Goal: Find specific page/section: Find specific page/section

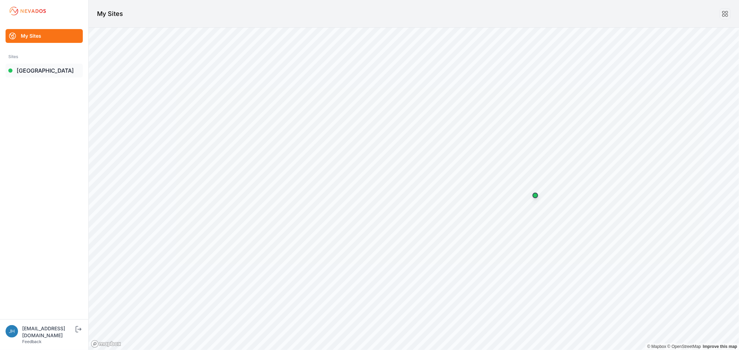
click at [32, 70] on link "[GEOGRAPHIC_DATA]" at bounding box center [44, 71] width 77 height 14
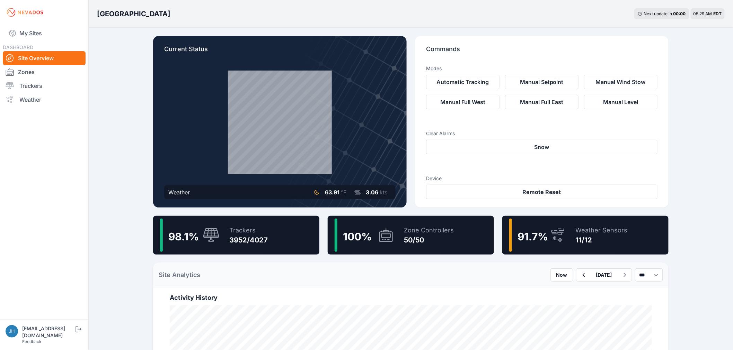
click at [576, 236] on div "11/12" at bounding box center [602, 240] width 52 height 10
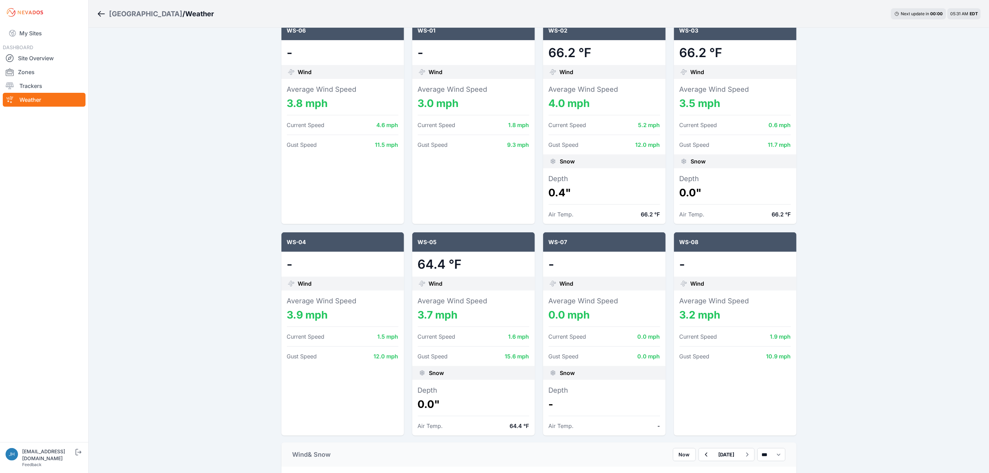
scroll to position [77, 0]
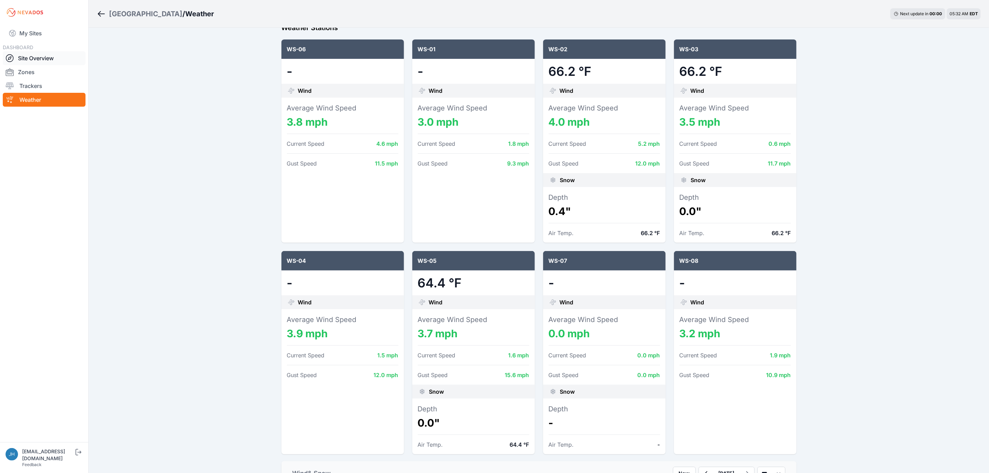
click at [29, 57] on link "Site Overview" at bounding box center [44, 58] width 83 height 14
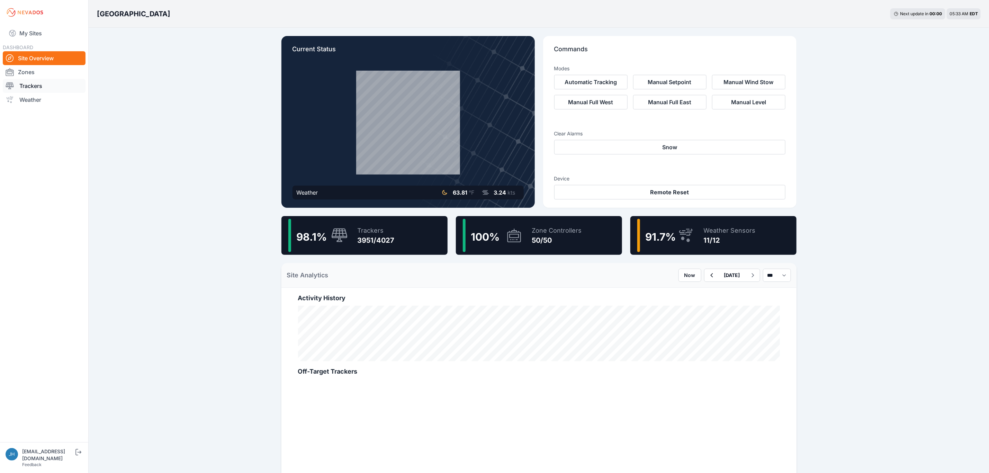
click at [32, 84] on link "Trackers" at bounding box center [44, 86] width 83 height 14
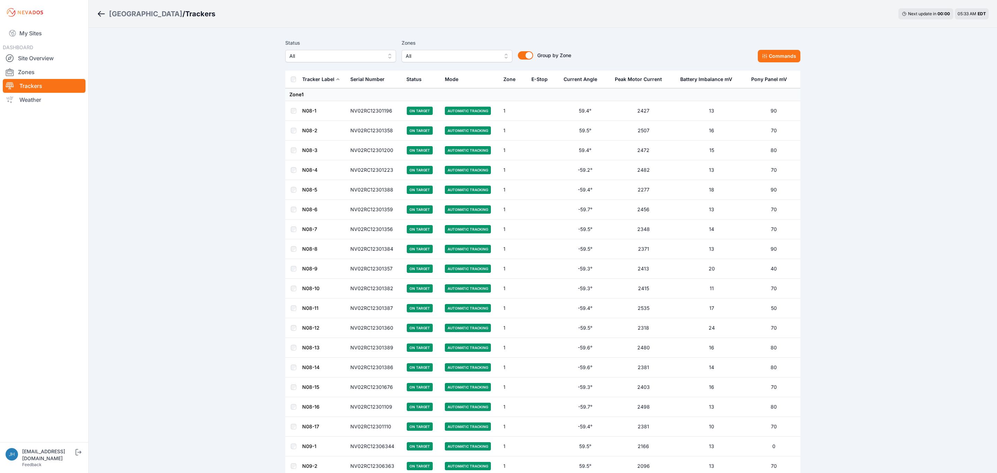
click at [501, 52] on button "All" at bounding box center [457, 56] width 111 height 12
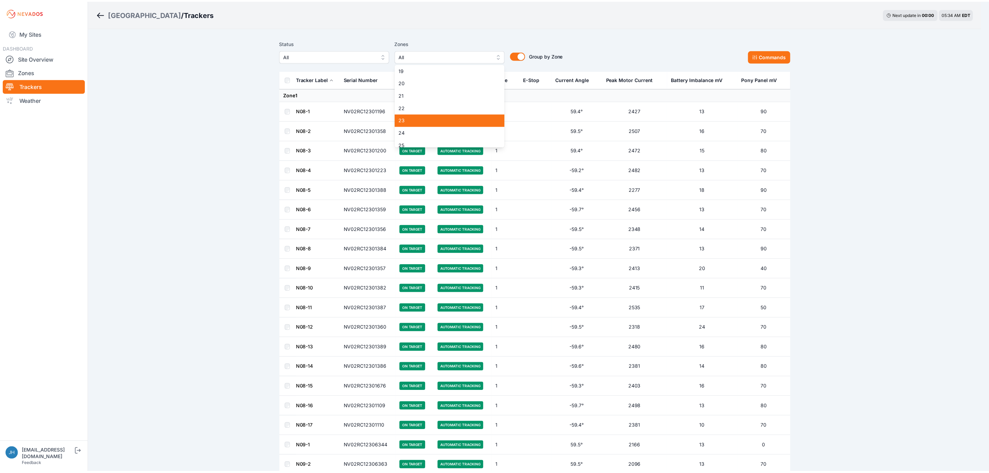
scroll to position [208, 0]
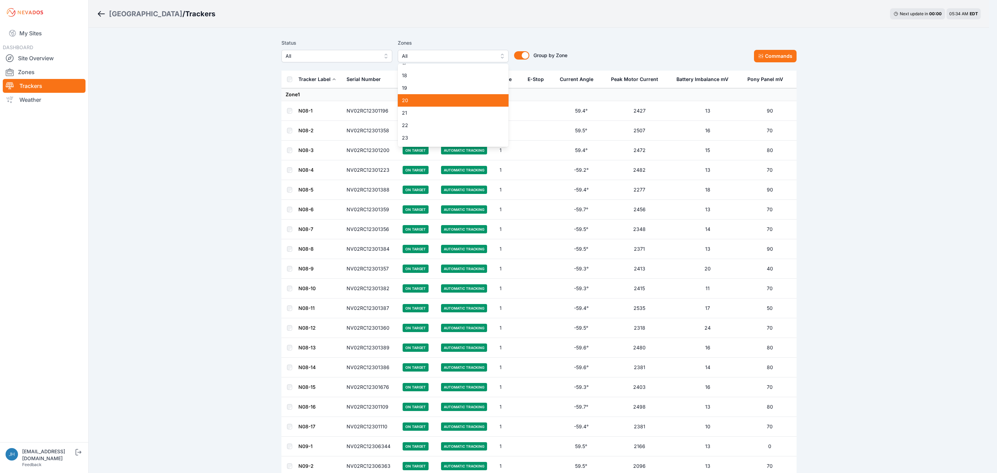
click at [468, 102] on span "20" at bounding box center [449, 100] width 94 height 7
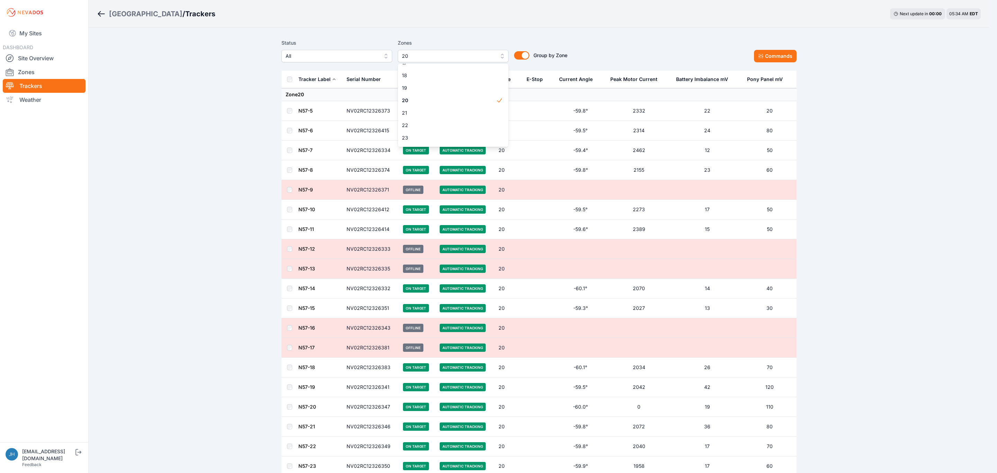
click at [633, 47] on div "Status All Zones 20 1 2 3 4 5 6 7 8 9 10 11 12 13 14 15 16 17 18 19 20 21 22 23…" at bounding box center [539, 51] width 515 height 24
click at [502, 55] on button "20" at bounding box center [453, 56] width 111 height 12
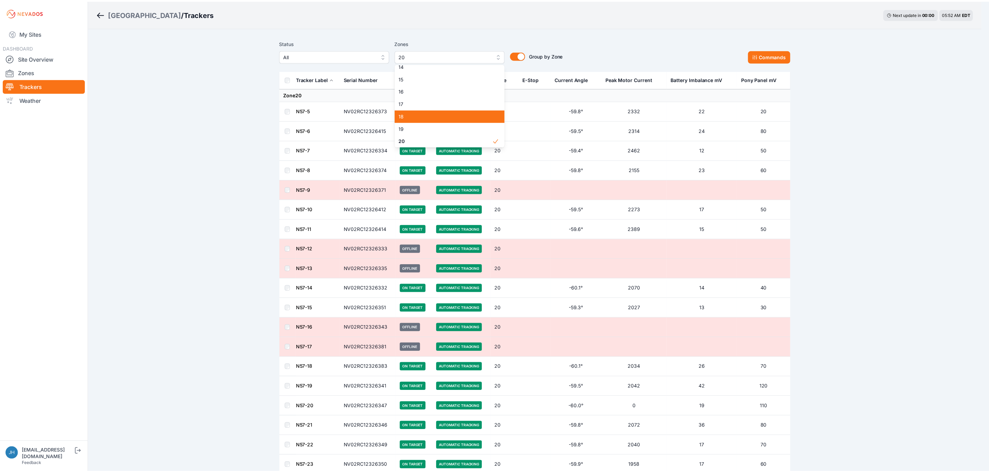
scroll to position [219, 0]
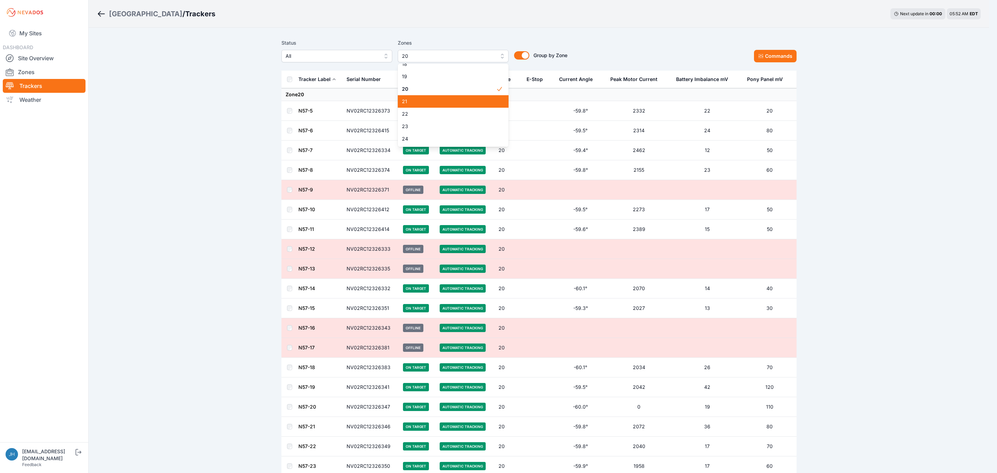
click at [474, 102] on span "21" at bounding box center [449, 101] width 94 height 7
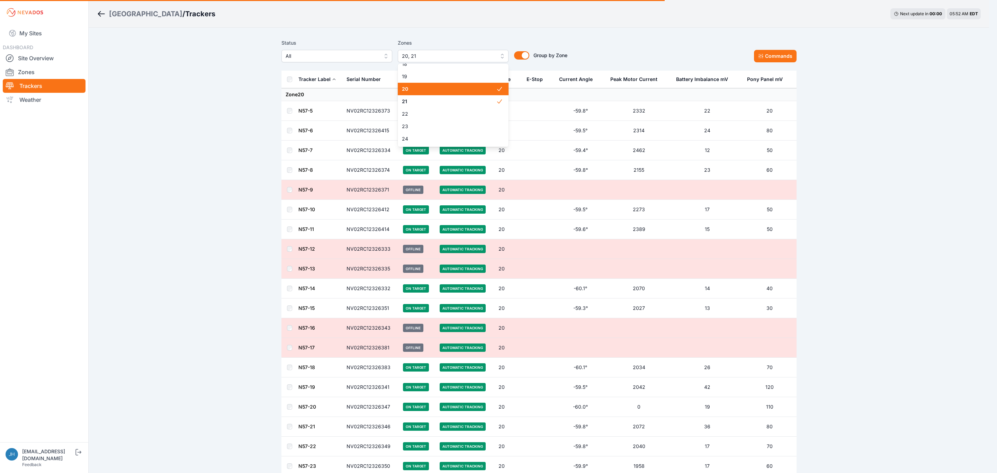
click at [472, 93] on div "20" at bounding box center [453, 89] width 111 height 12
click at [618, 42] on div "Status All Zones 21 1 2 3 4 5 6 7 8 9 10 11 12 13 14 15 16 17 18 19 20 21 22 23…" at bounding box center [539, 51] width 515 height 24
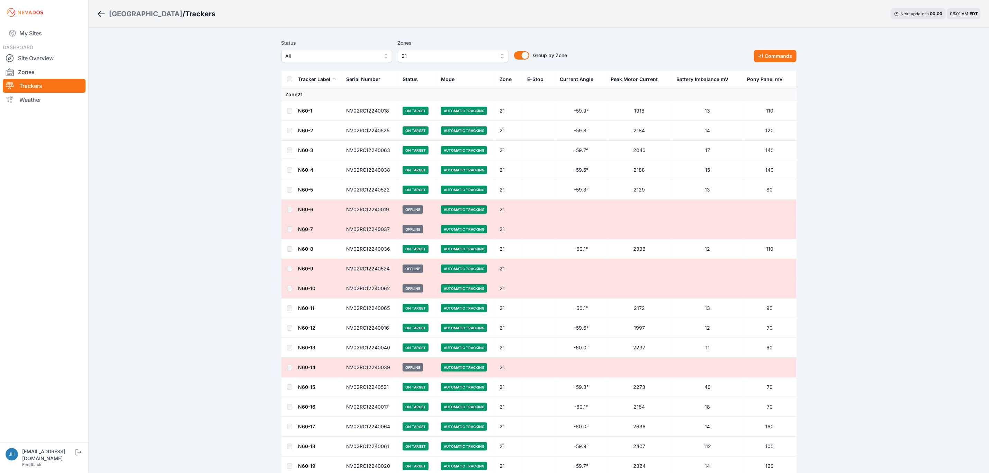
click at [501, 54] on button "21" at bounding box center [453, 56] width 111 height 12
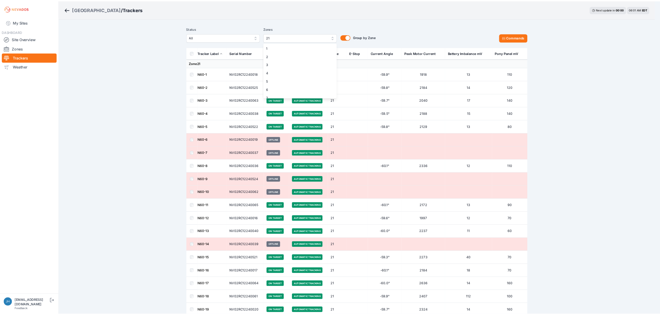
scroll to position [180, 0]
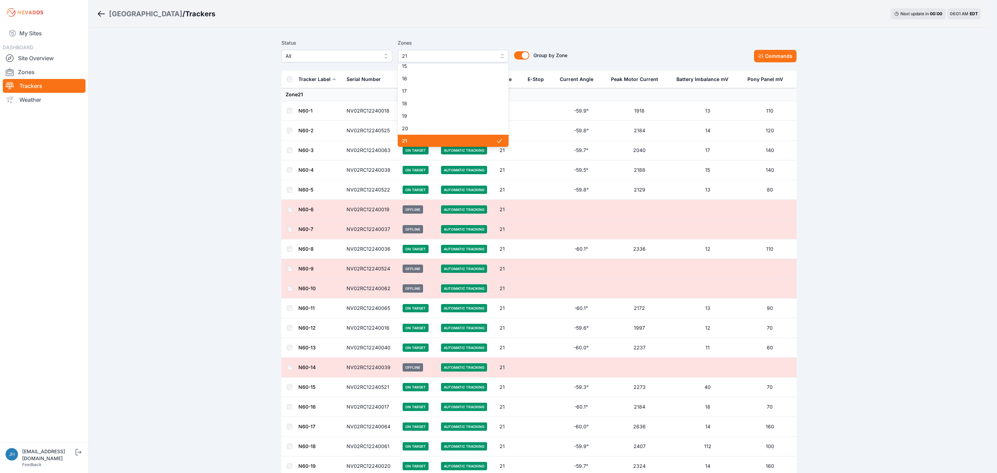
click at [473, 139] on span "21" at bounding box center [449, 140] width 94 height 7
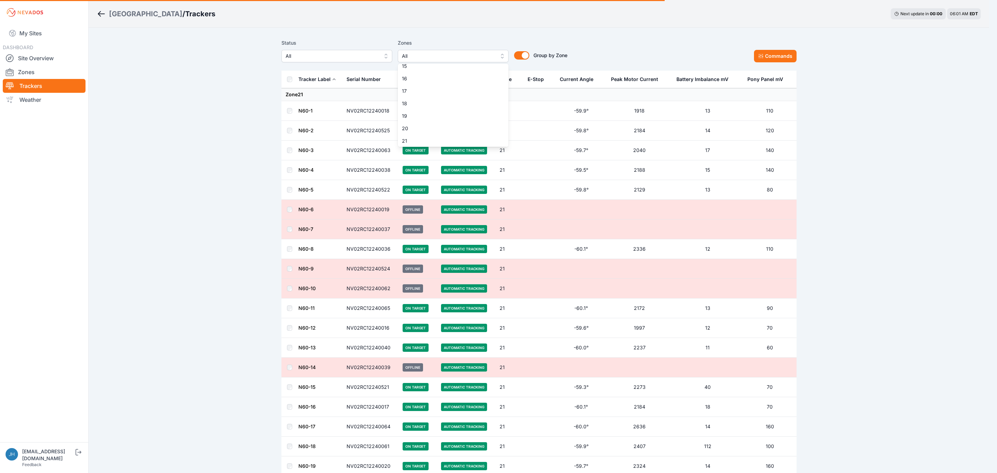
click at [615, 44] on div "Status All Zones All 1 2 3 4 5 6 7 8 9 10 11 12 13 14 15 16 17 18 19 20 21 22 2…" at bounding box center [539, 51] width 515 height 24
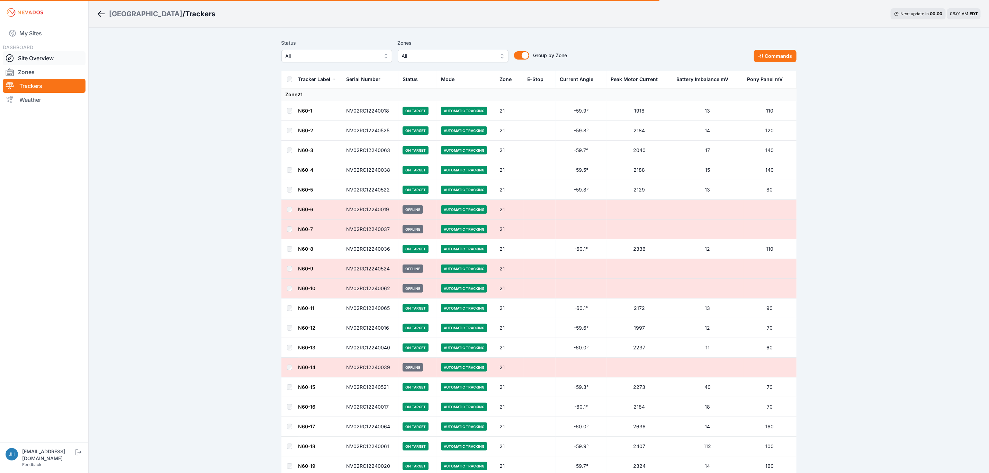
click at [36, 57] on link "Site Overview" at bounding box center [44, 58] width 83 height 14
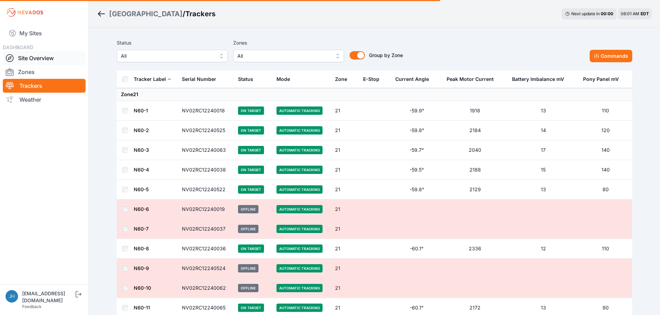
click at [46, 58] on link "Site Overview" at bounding box center [44, 58] width 83 height 14
click at [53, 57] on link "Site Overview" at bounding box center [44, 58] width 83 height 14
